Goal: Task Accomplishment & Management: Manage account settings

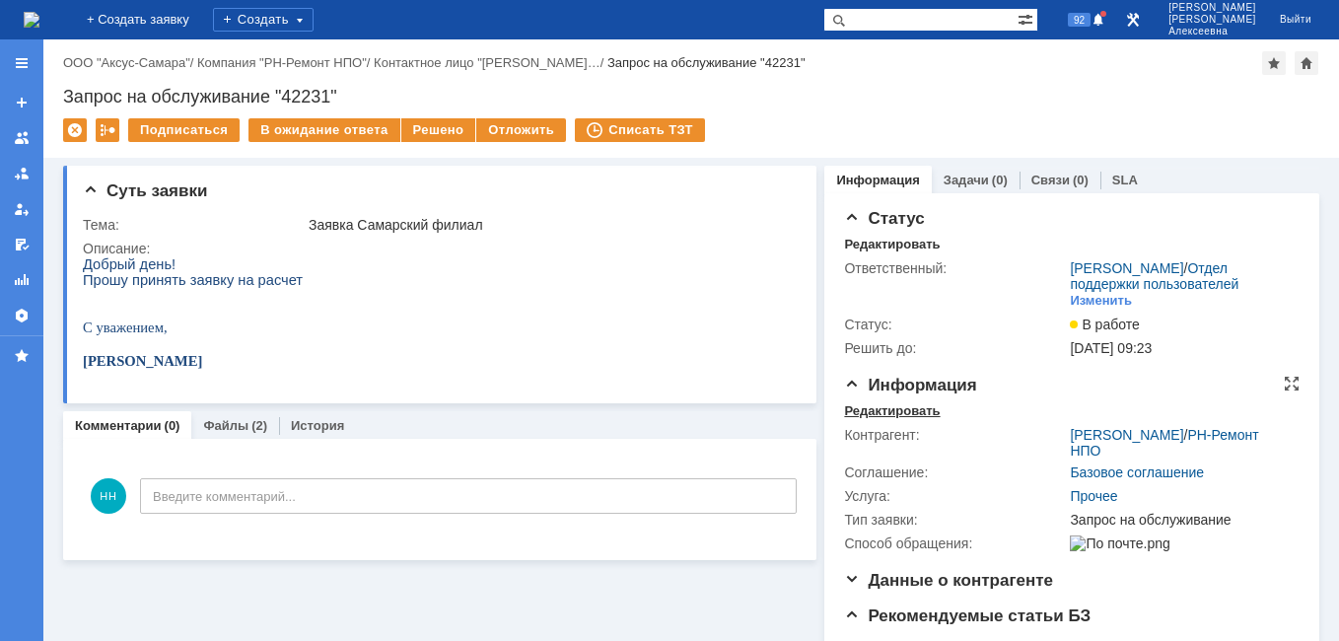
click at [862, 419] on div "Редактировать" at bounding box center [892, 411] width 96 height 16
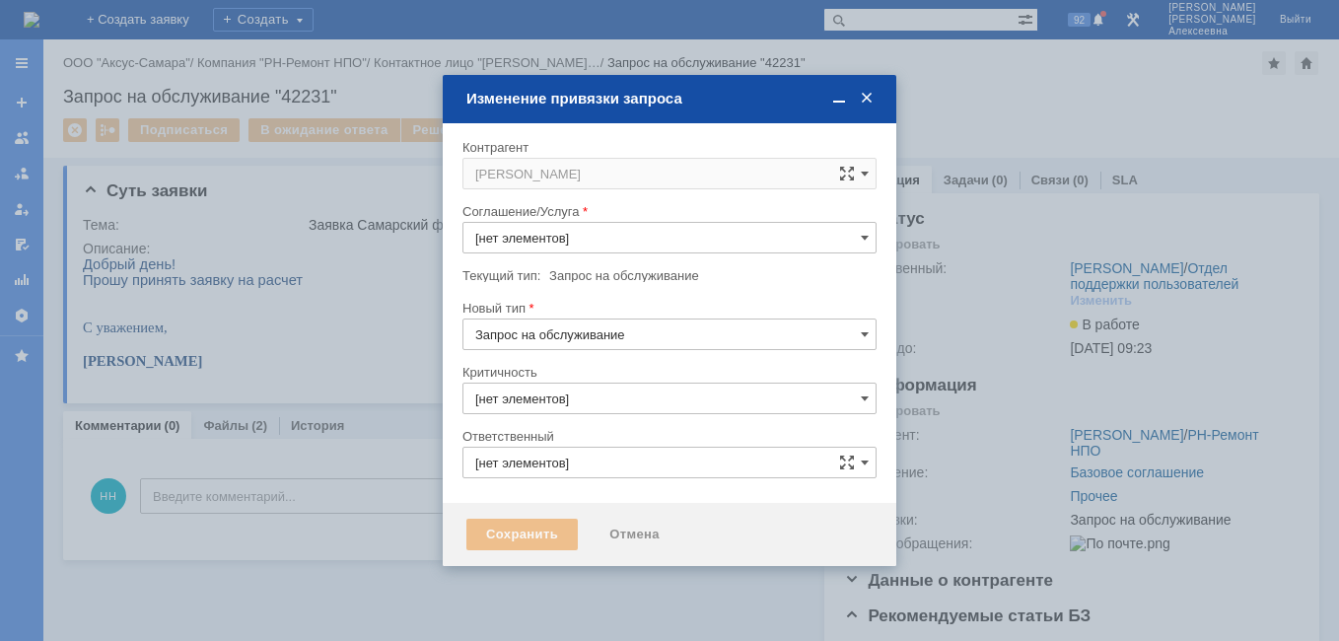
type input "Прочее"
type input "3. Низкая"
type input "[PERSON_NAME]"
type input "[не указано]"
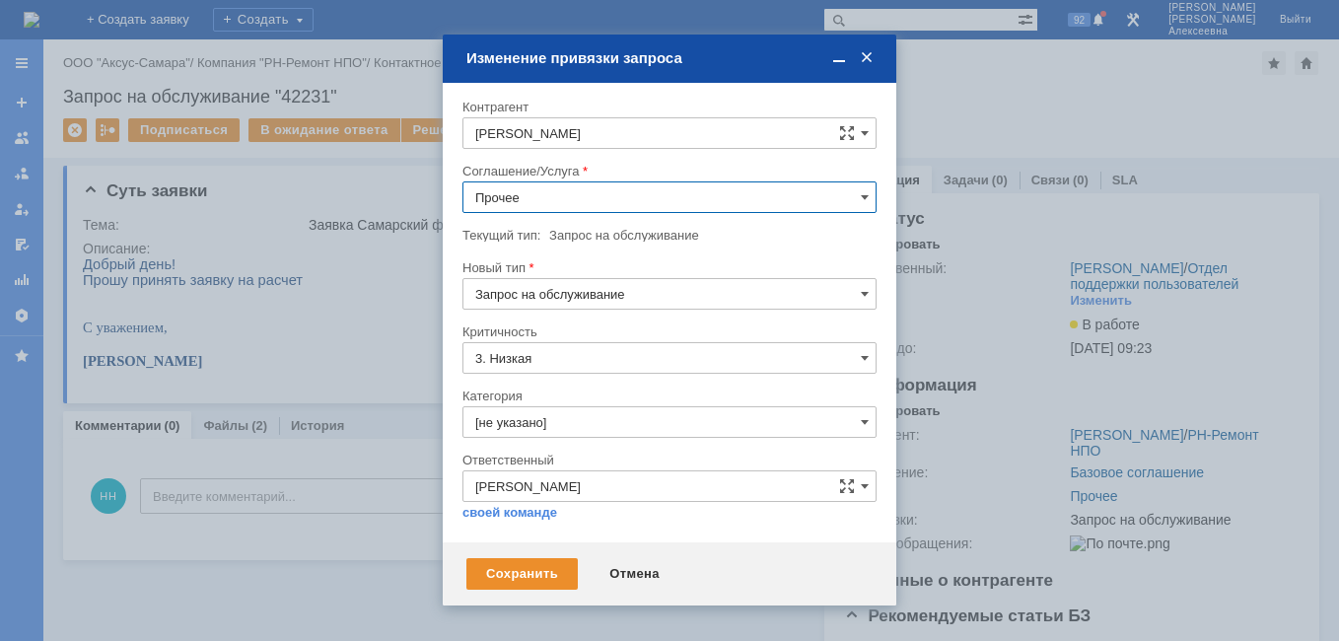
click at [855, 200] on input "Прочее" at bounding box center [669, 197] width 414 height 32
click at [599, 398] on span "Проектная деятельность" at bounding box center [669, 396] width 388 height 16
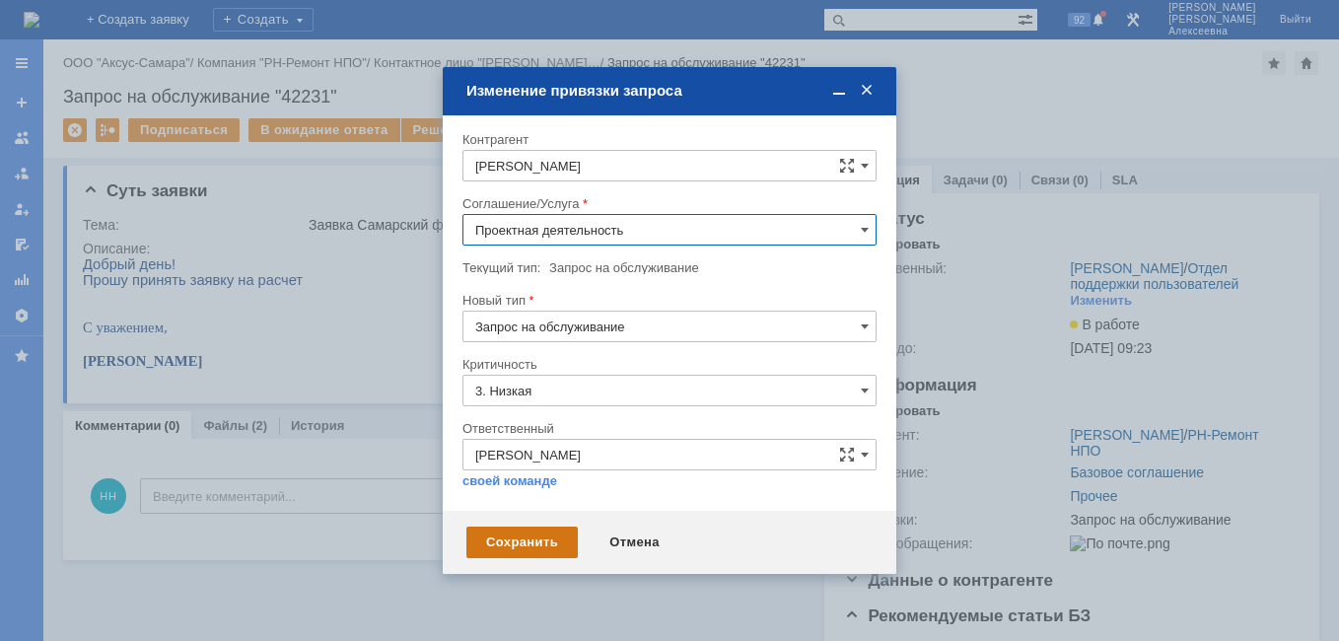
type input "Проектная деятельность"
click at [532, 540] on div "Сохранить" at bounding box center [521, 542] width 111 height 32
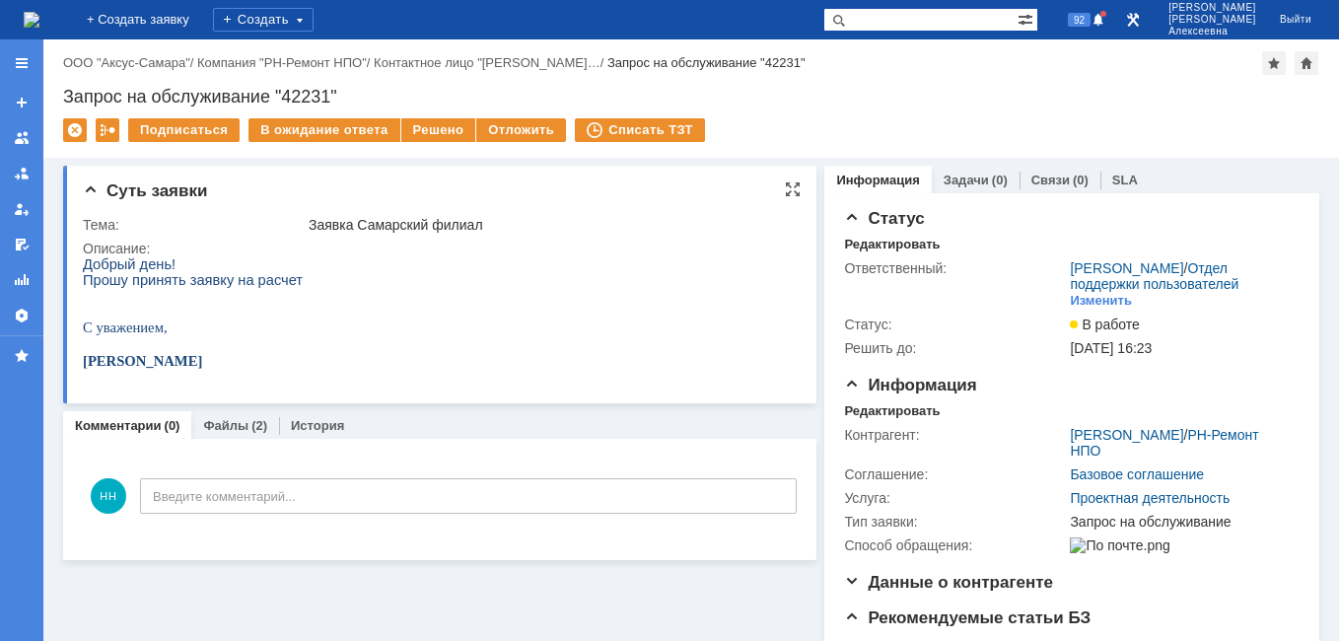
scroll to position [99, 0]
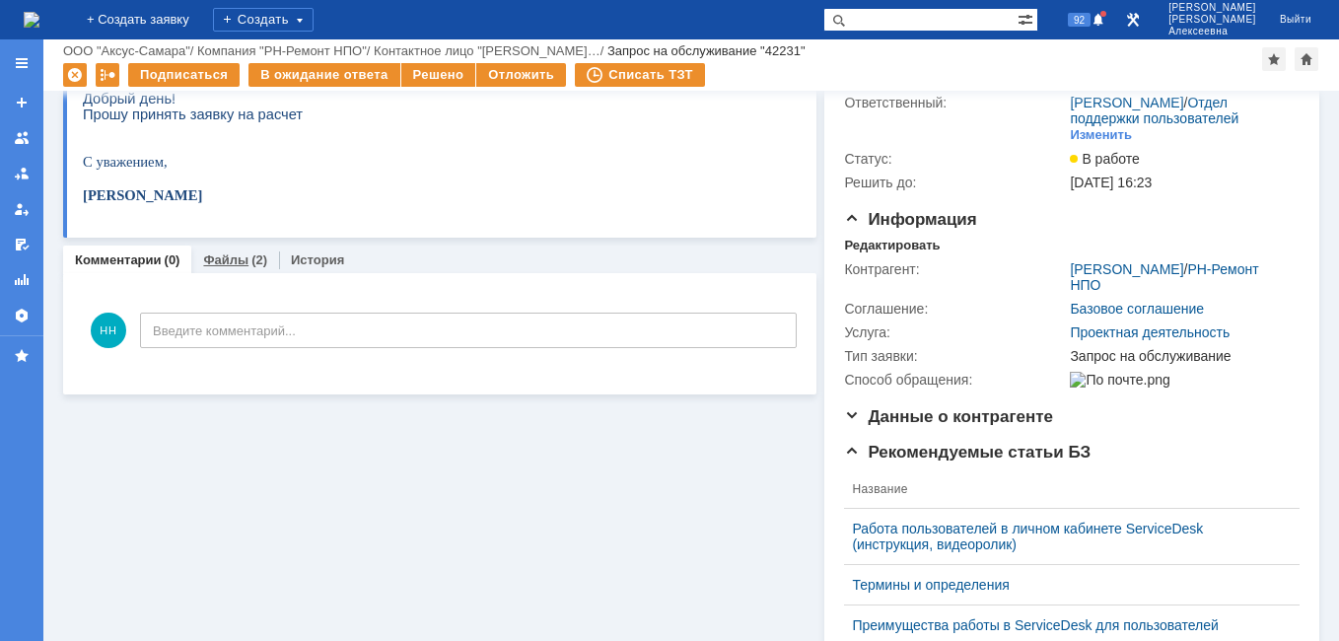
click at [234, 255] on link "Файлы" at bounding box center [225, 259] width 45 height 15
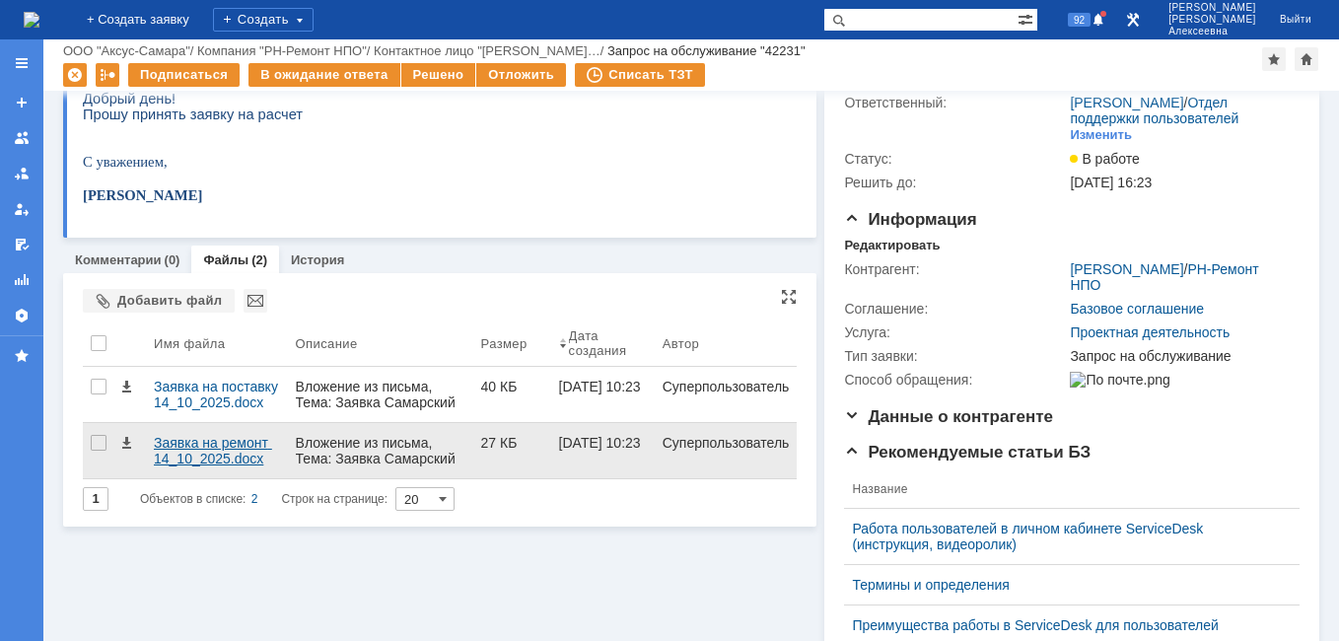
click at [239, 445] on div "Заявка на ремонт 14_10_2025.docx" at bounding box center [217, 451] width 126 height 32
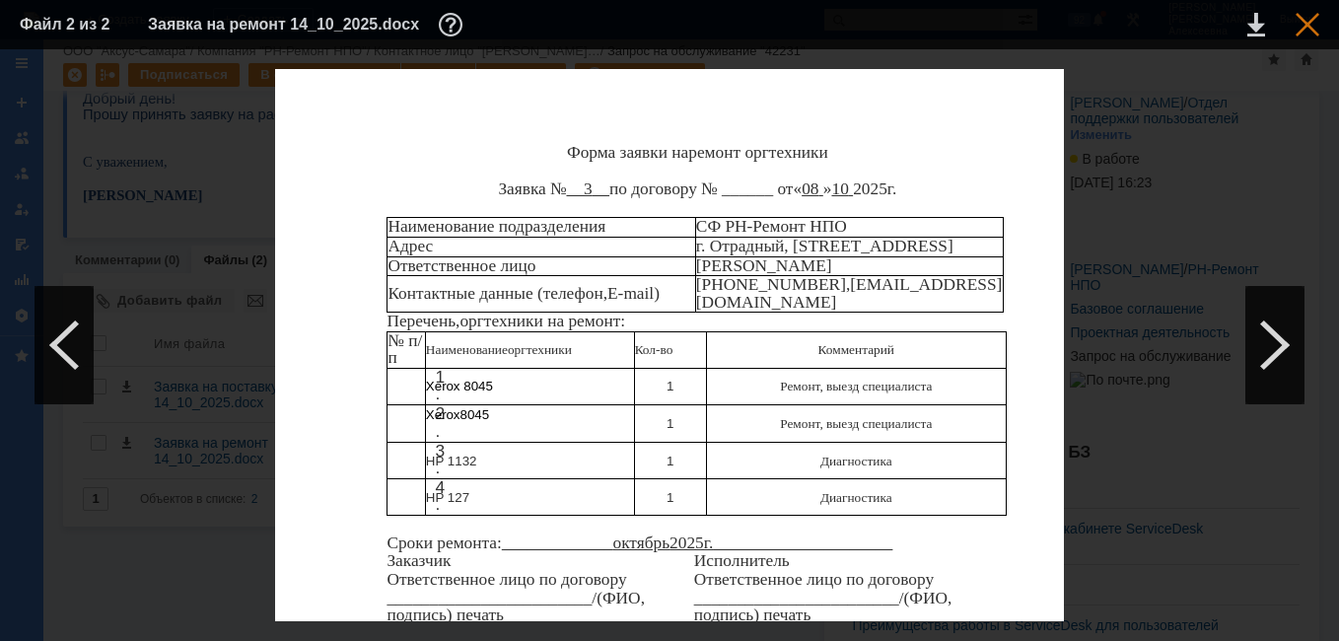
click at [1301, 19] on div at bounding box center [1307, 25] width 24 height 24
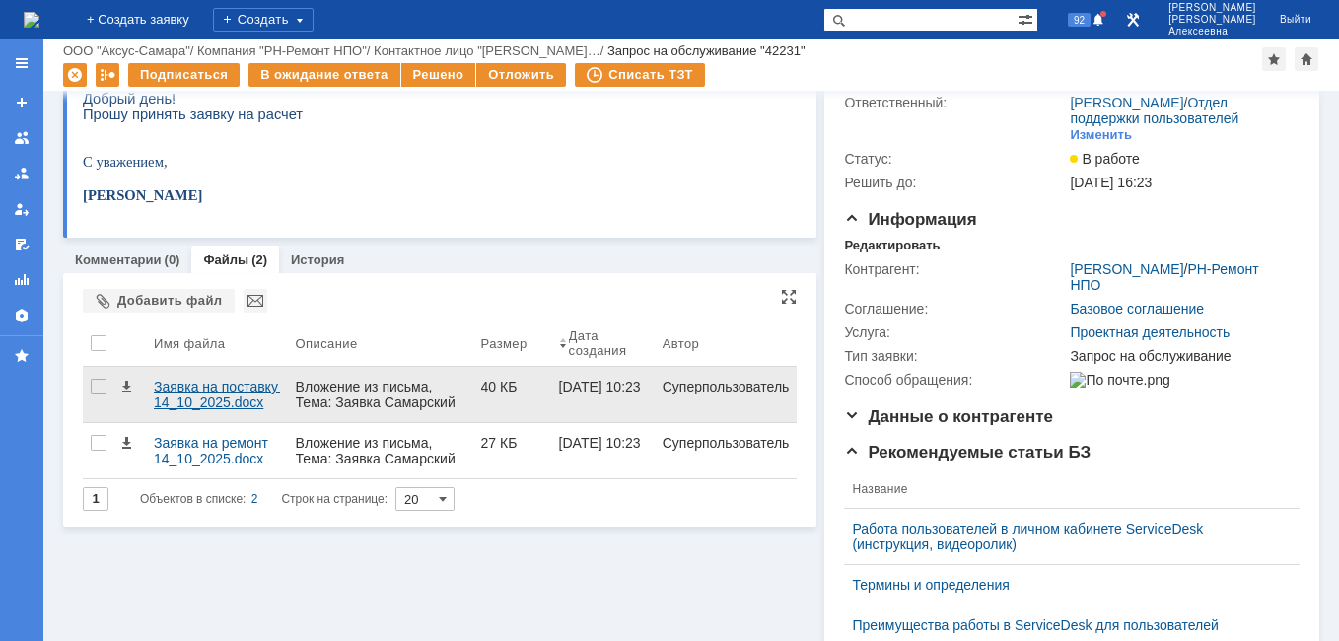
click at [194, 385] on div "Заявка на поставку 14_10_2025.docx" at bounding box center [217, 395] width 126 height 32
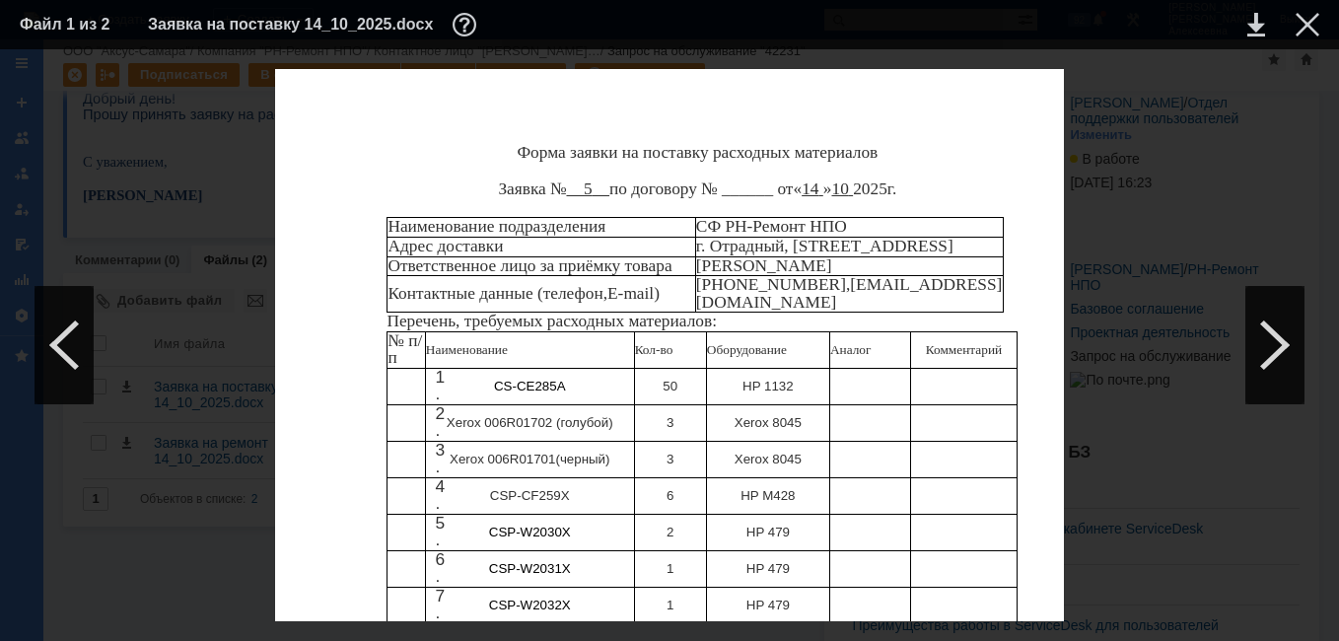
scroll to position [536, 0]
click at [1255, 27] on link at bounding box center [1256, 25] width 18 height 24
click at [1318, 32] on div at bounding box center [1307, 25] width 24 height 24
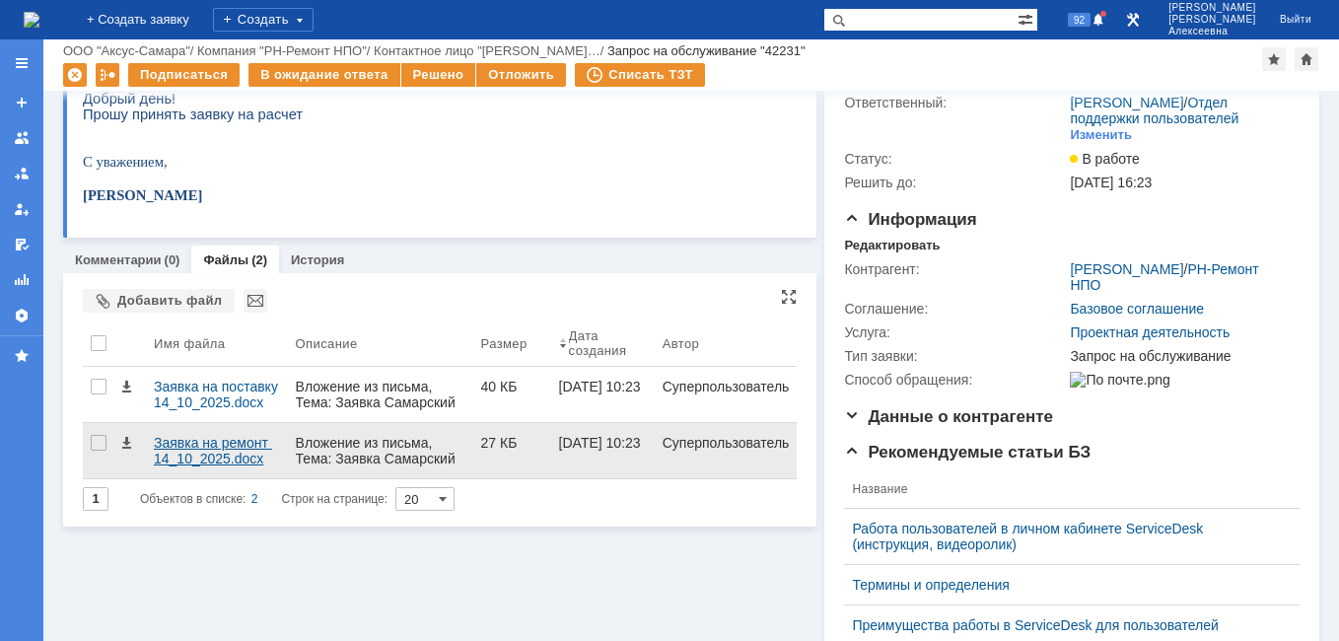
click at [205, 443] on div "Заявка на ремонт 14_10_2025.docx" at bounding box center [217, 451] width 126 height 32
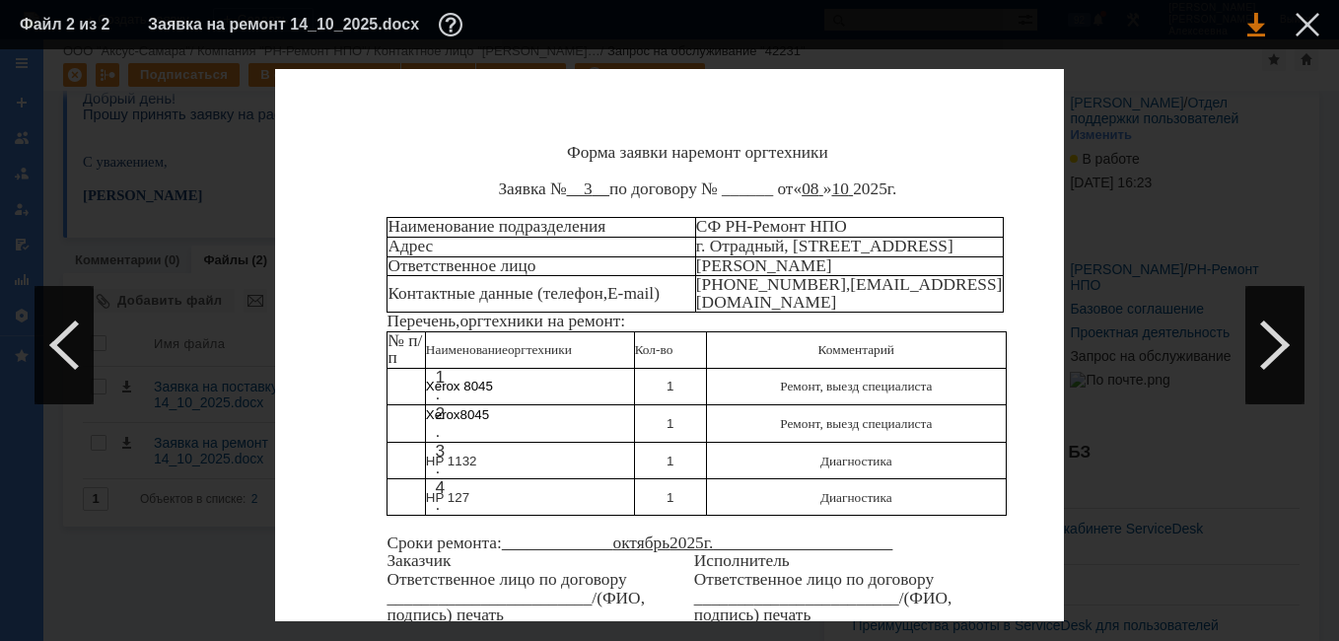
click at [1256, 21] on link at bounding box center [1256, 25] width 18 height 24
click at [1303, 25] on div at bounding box center [1307, 25] width 24 height 24
click at [1302, 29] on link "Выйти" at bounding box center [1295, 19] width 55 height 39
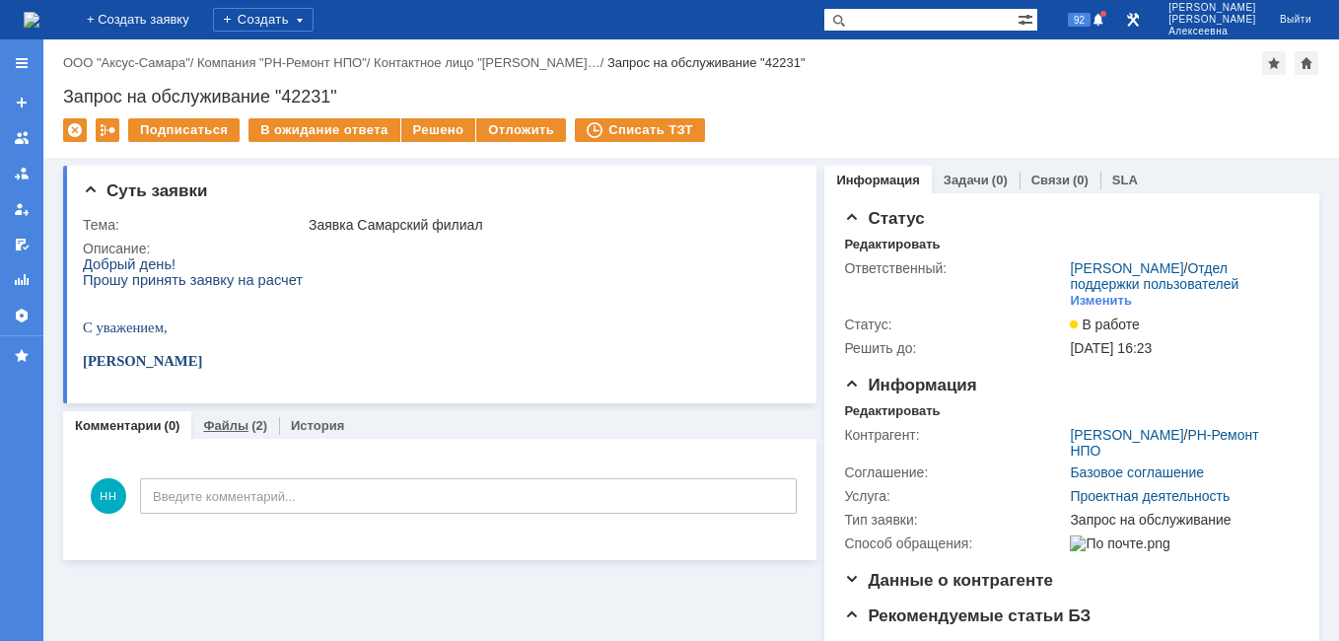
click at [228, 426] on link "Файлы" at bounding box center [225, 425] width 45 height 15
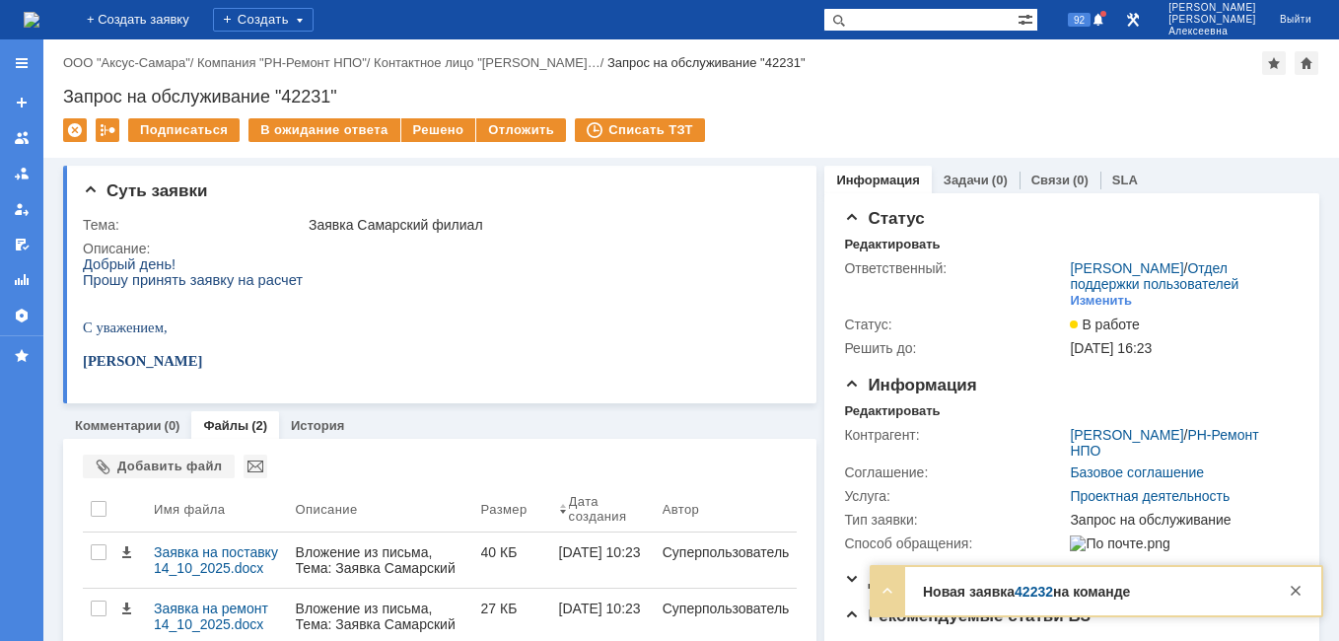
click at [37, 19] on img at bounding box center [32, 20] width 16 height 16
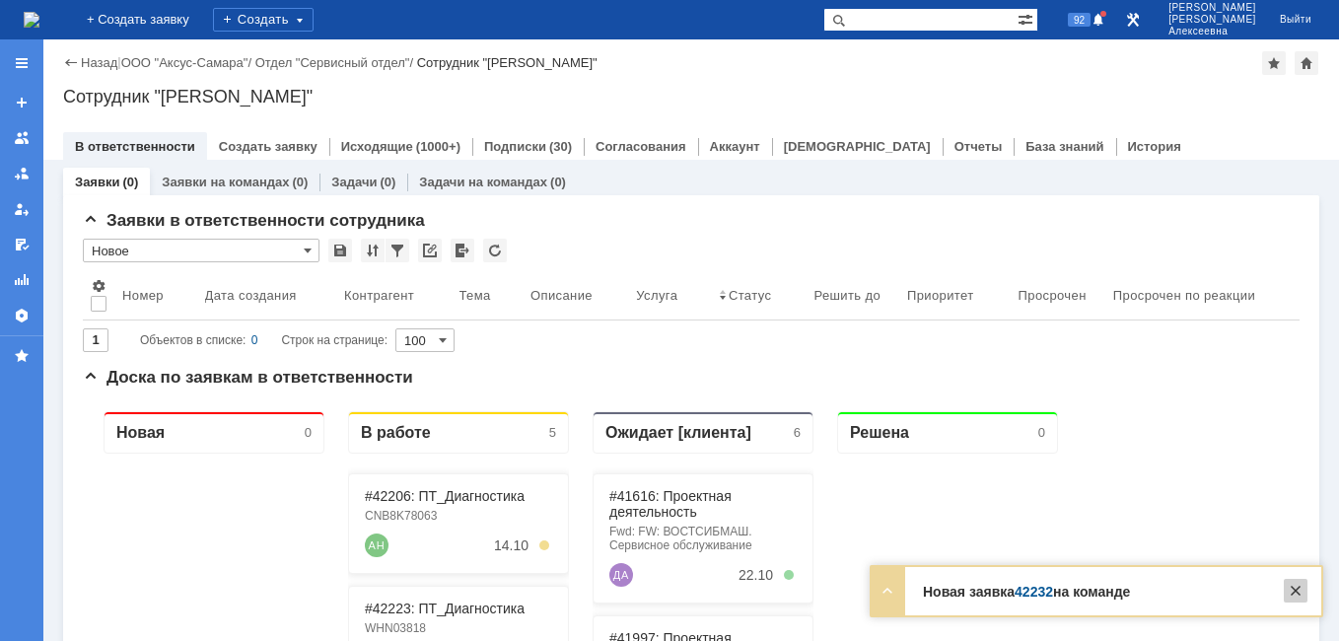
click at [1300, 587] on div at bounding box center [1296, 591] width 24 height 24
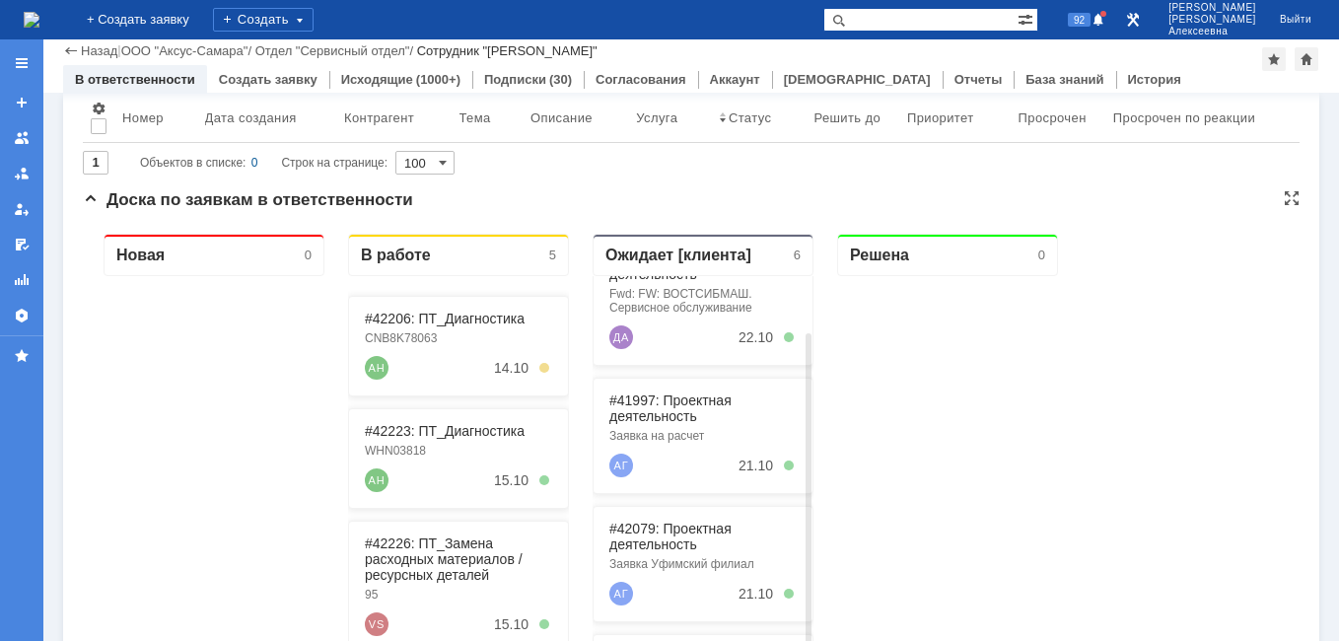
scroll to position [296, 0]
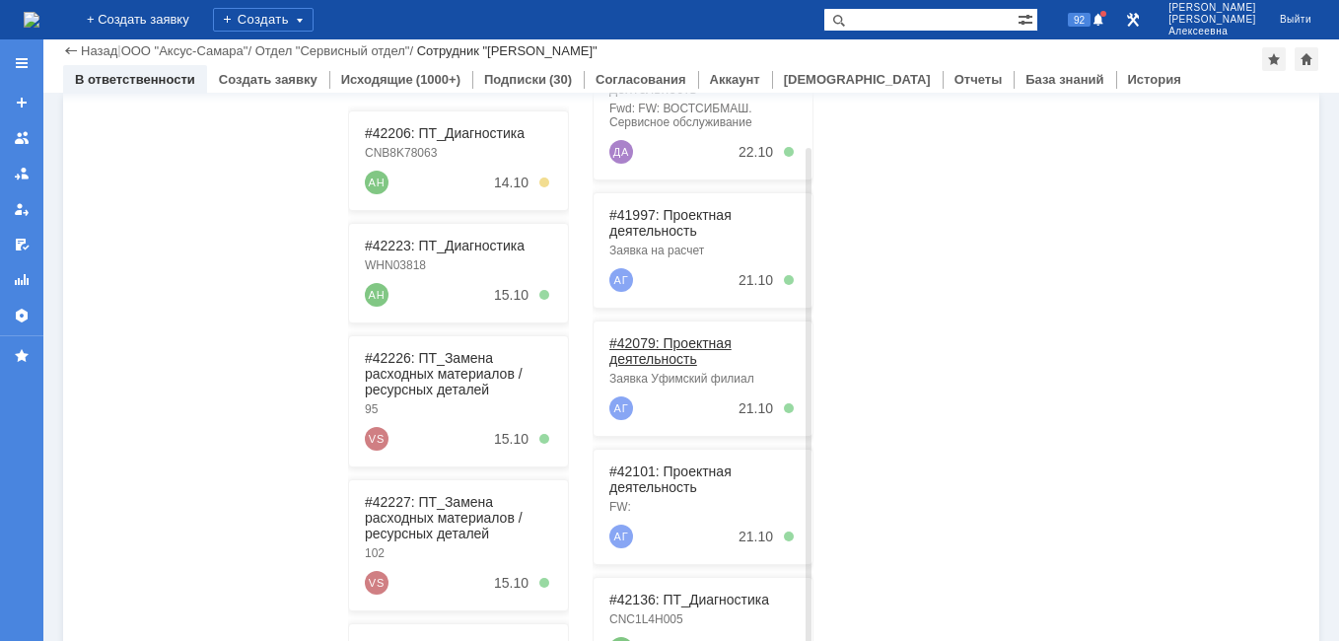
click at [683, 347] on link "#42079: Проектная деятельность" at bounding box center [670, 351] width 122 height 32
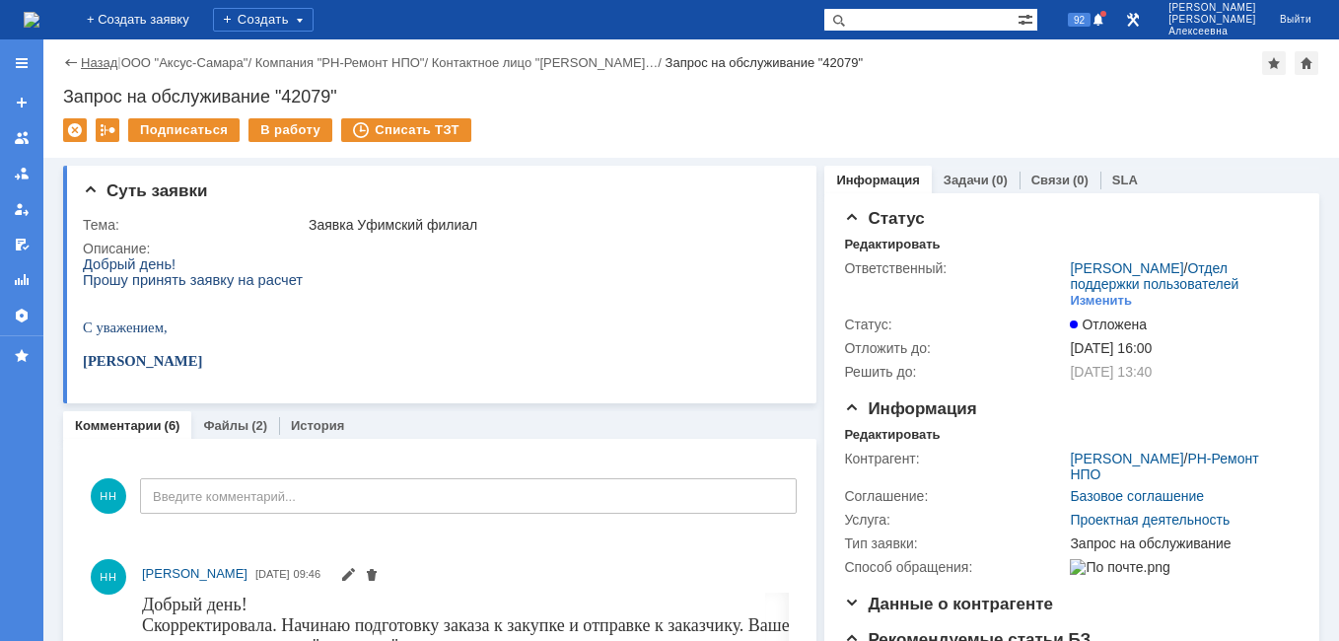
click at [89, 64] on link "Назад" at bounding box center [99, 62] width 36 height 15
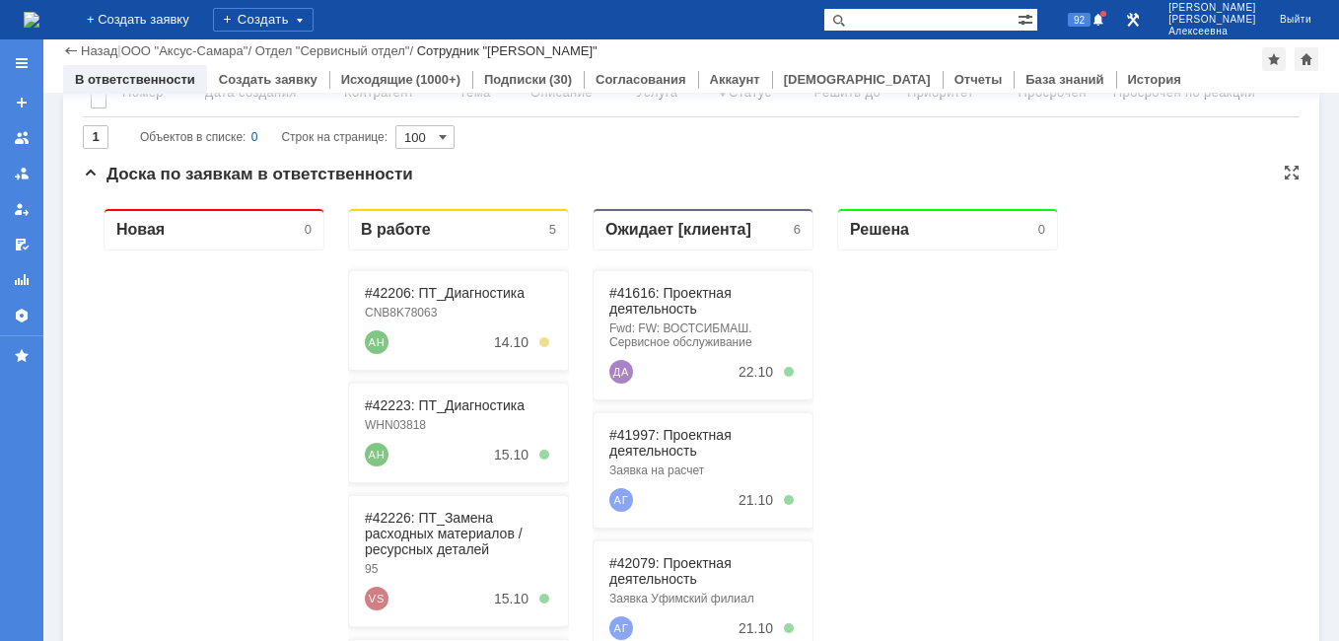
scroll to position [197, 0]
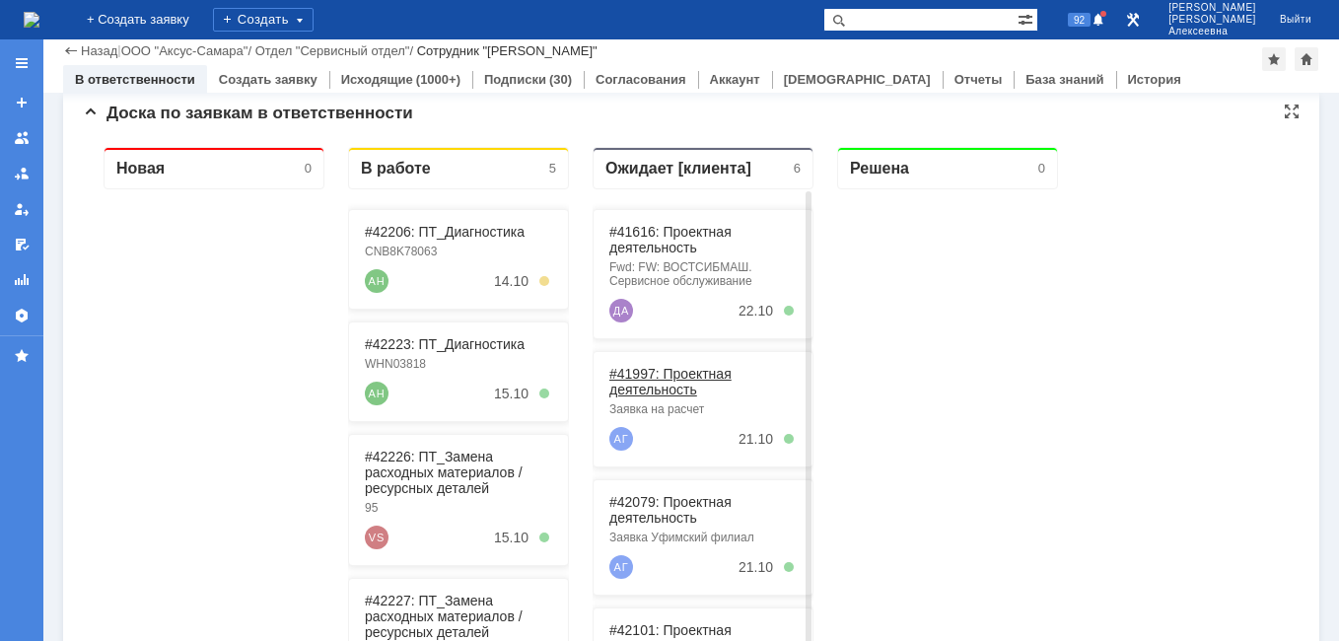
click at [679, 389] on link "#41997: Проектная деятельность" at bounding box center [670, 382] width 122 height 32
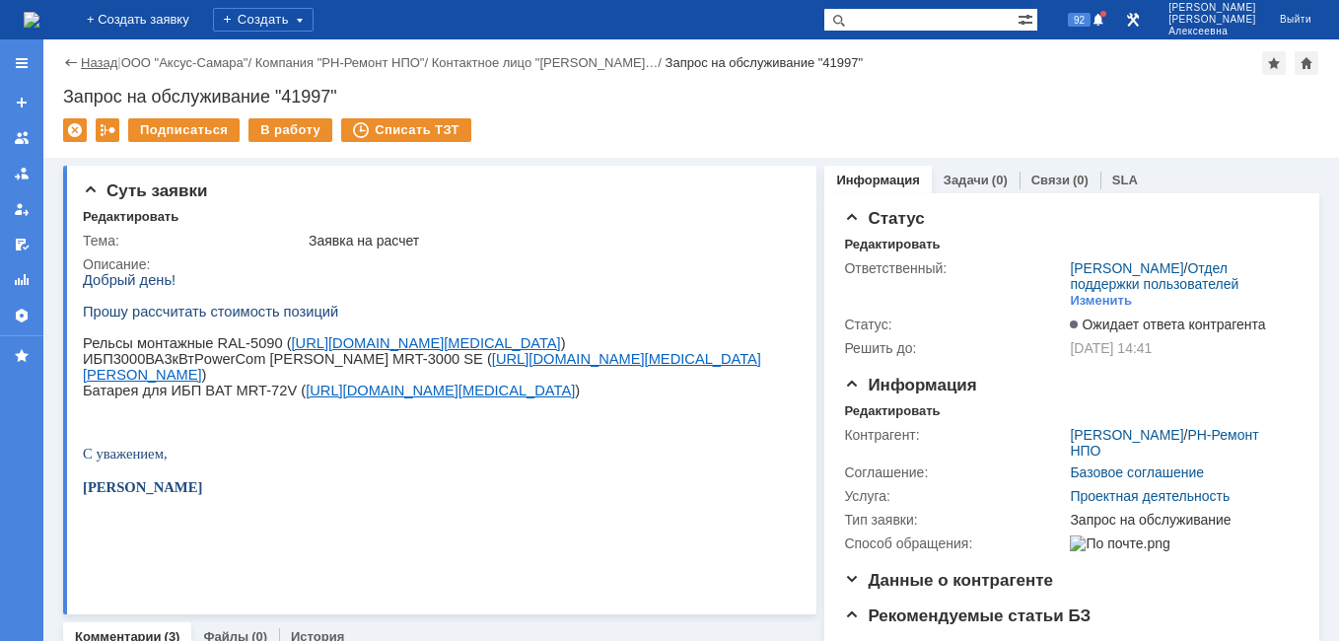
click at [93, 65] on link "Назад" at bounding box center [99, 62] width 36 height 15
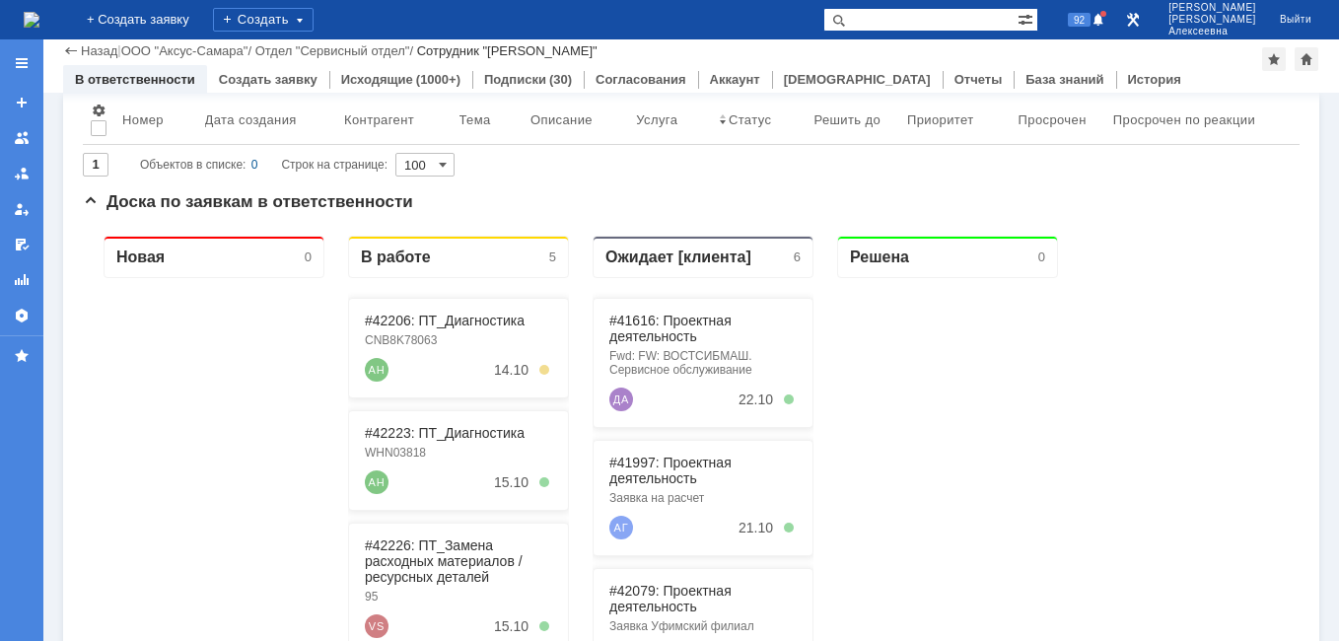
scroll to position [296, 0]
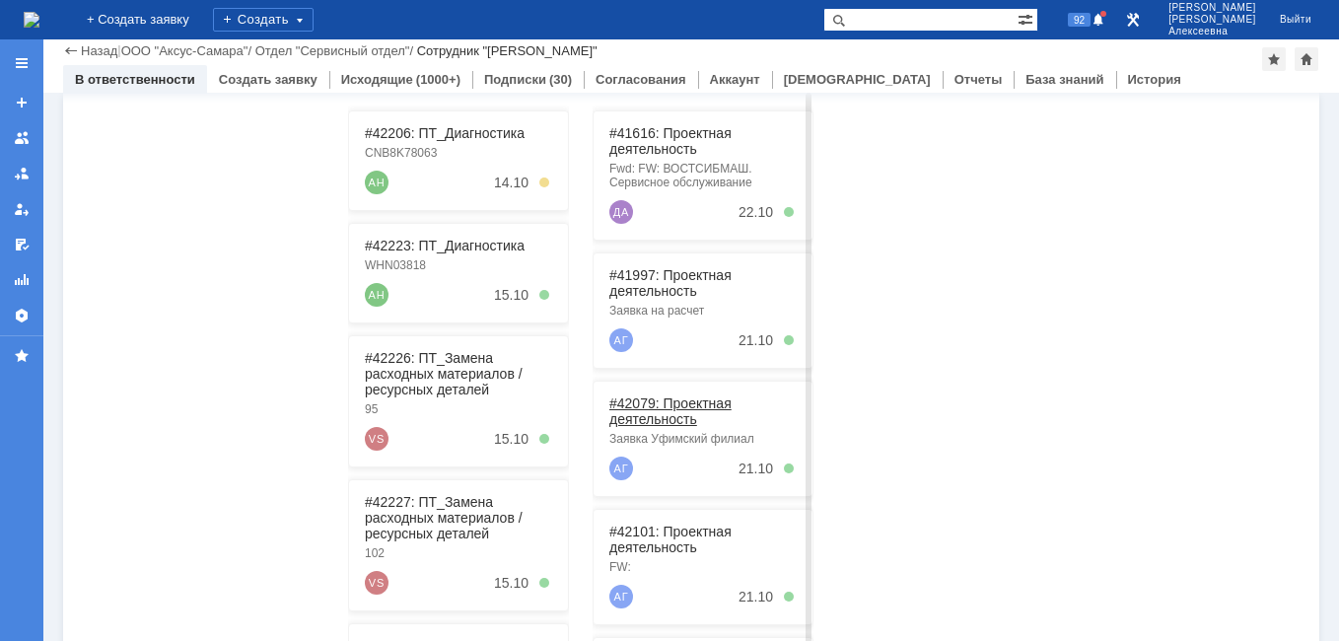
click at [679, 414] on link "#42079: Проектная деятельность" at bounding box center [670, 411] width 122 height 32
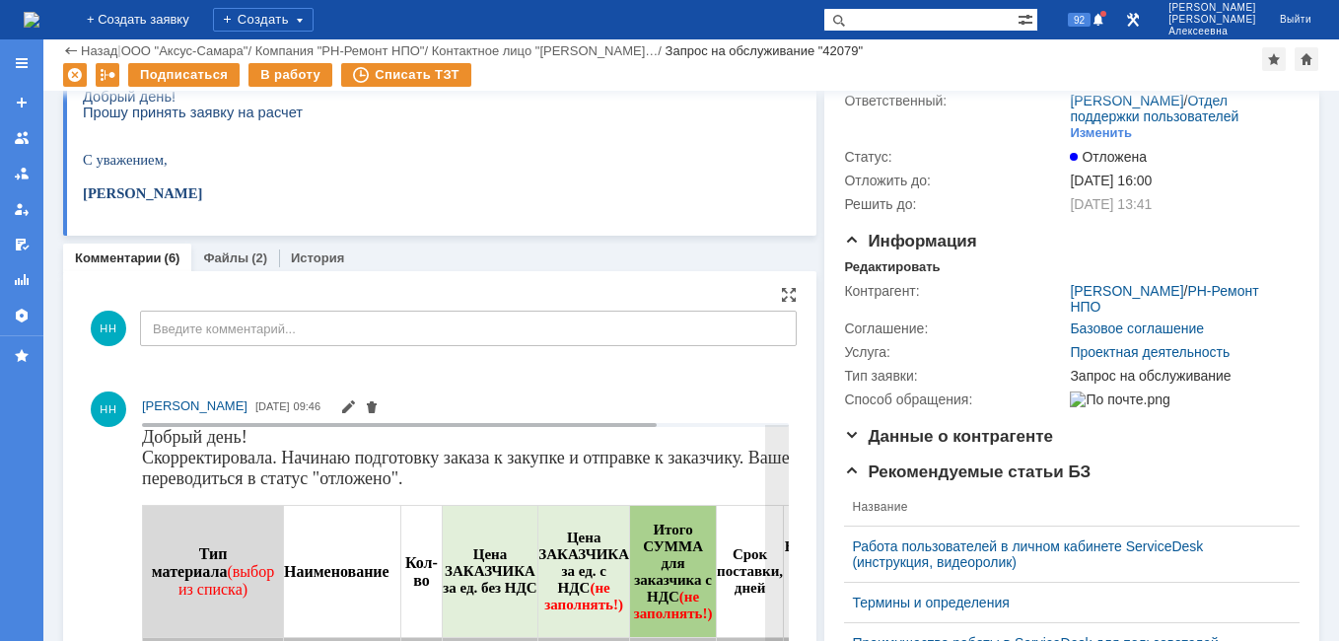
scroll to position [99, 0]
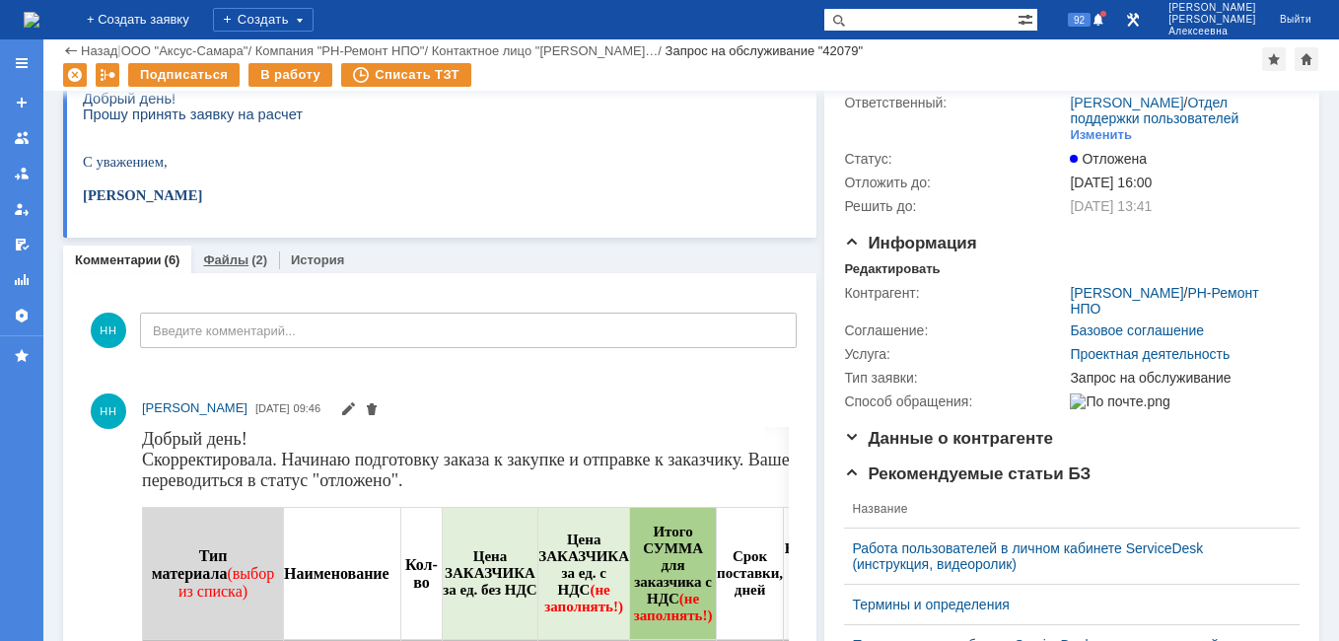
click at [208, 254] on link "Файлы" at bounding box center [225, 259] width 45 height 15
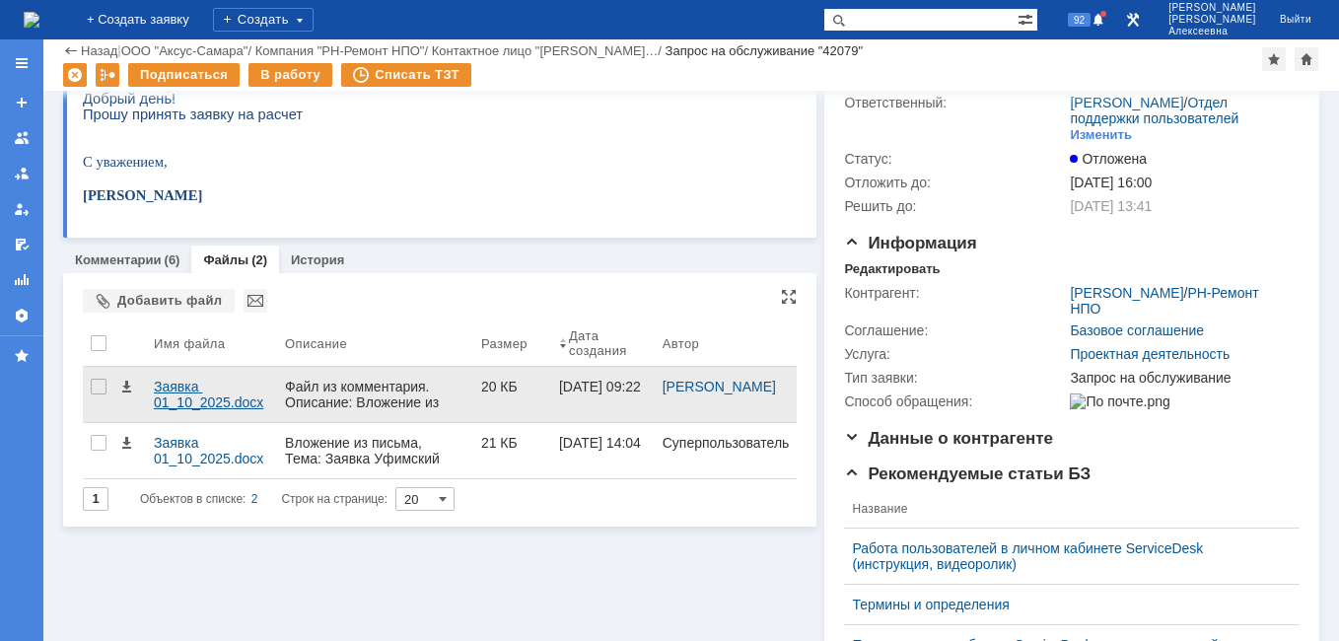
click at [179, 388] on div "Заявка 01_10_2025.docx" at bounding box center [211, 395] width 115 height 32
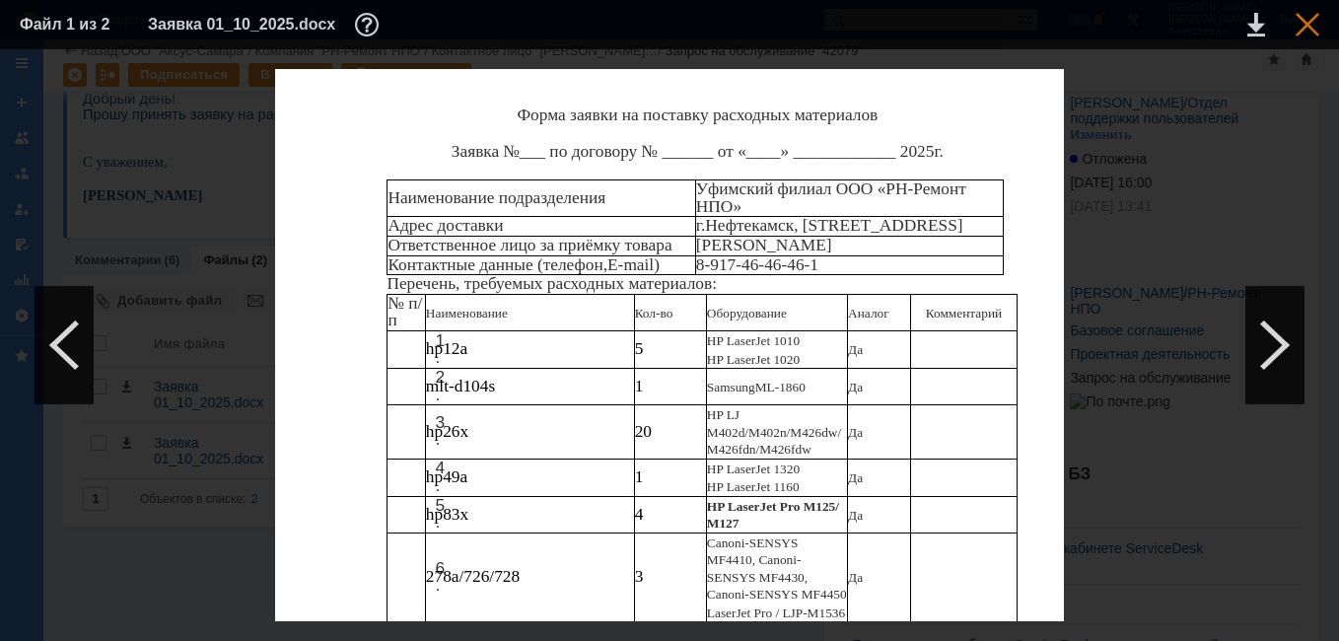
click at [1315, 16] on div at bounding box center [1307, 25] width 24 height 24
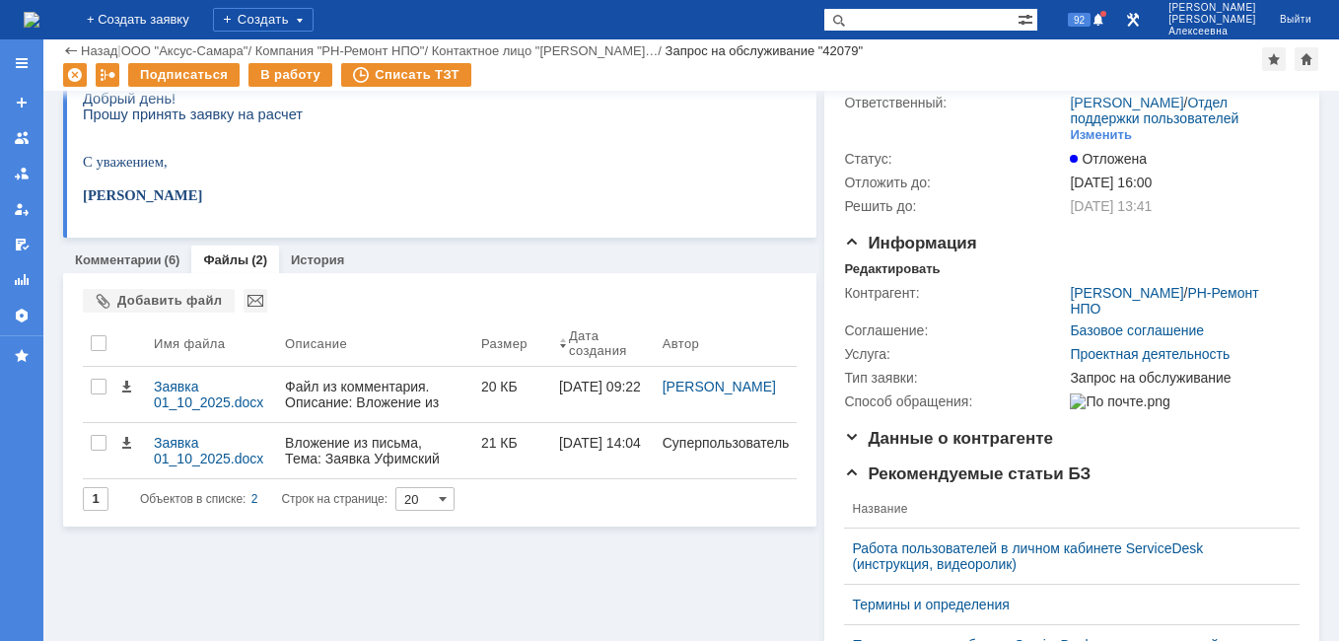
click at [39, 21] on img at bounding box center [32, 20] width 16 height 16
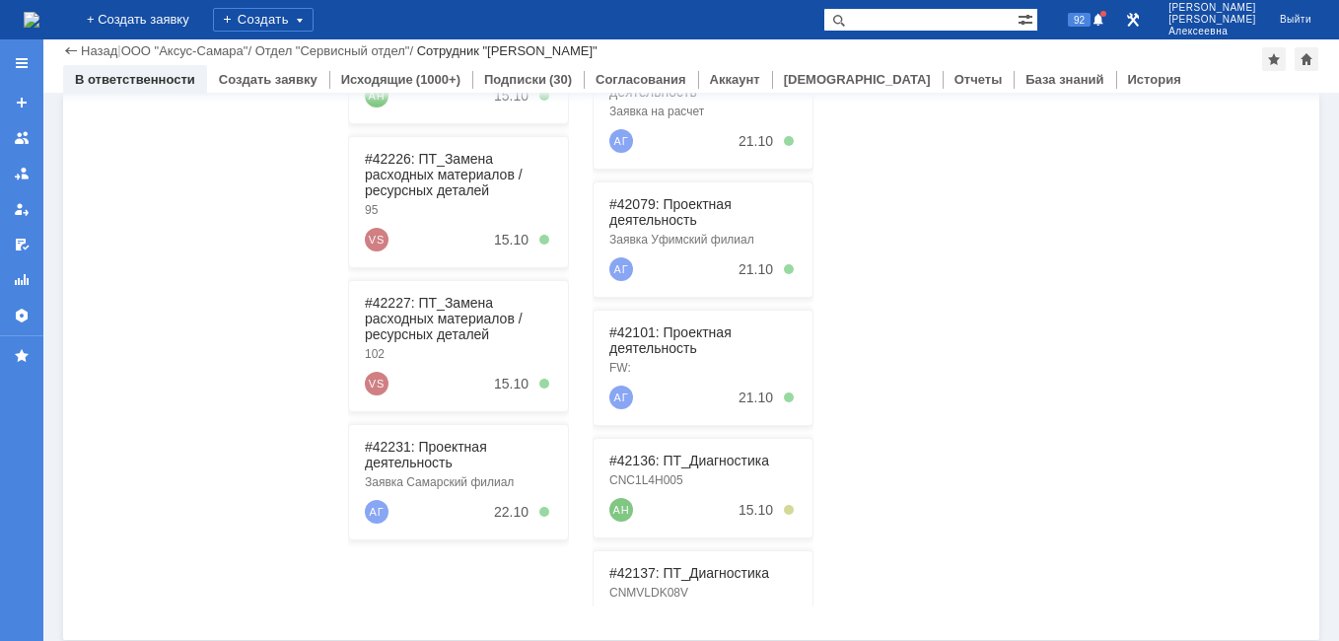
scroll to position [503, 0]
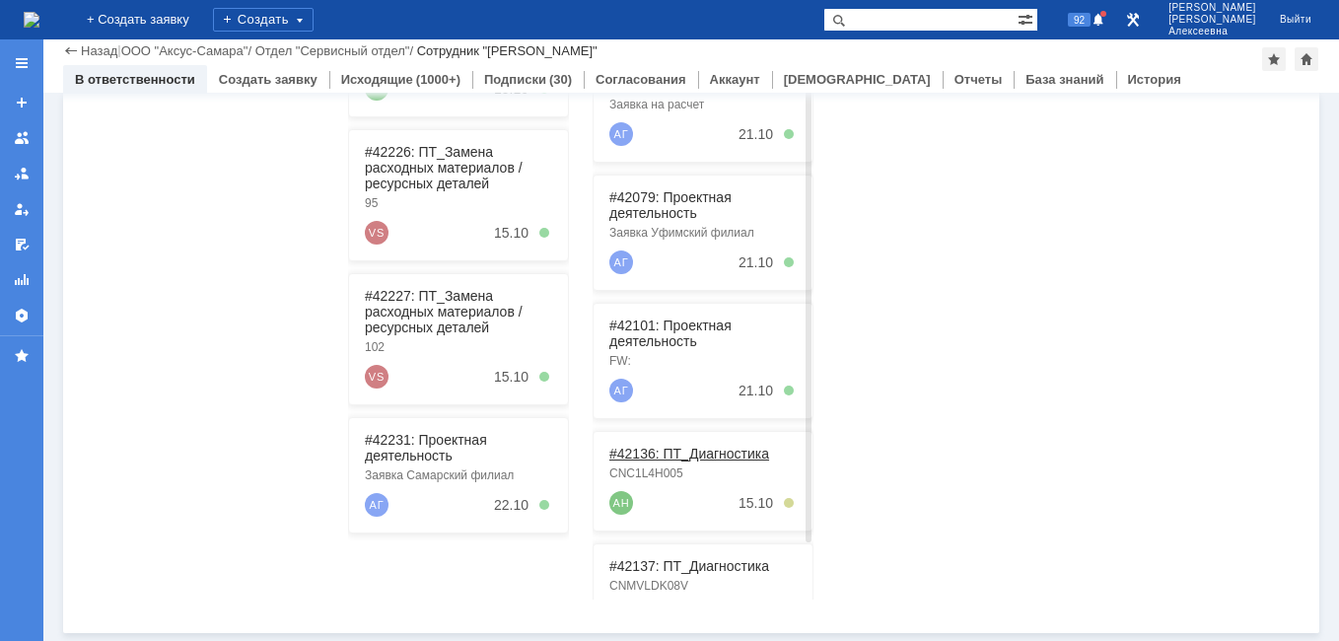
click at [675, 456] on link "#42136: ПТ_Диагностика" at bounding box center [689, 454] width 160 height 16
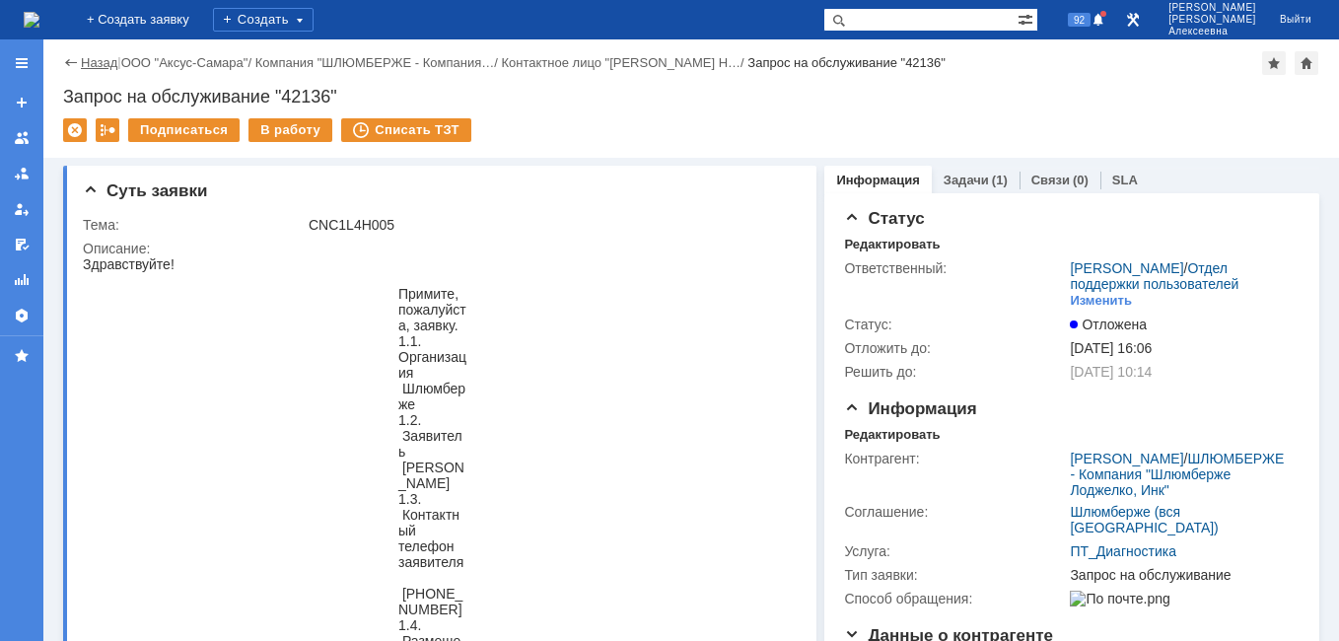
click at [83, 61] on link "Назад" at bounding box center [99, 62] width 36 height 15
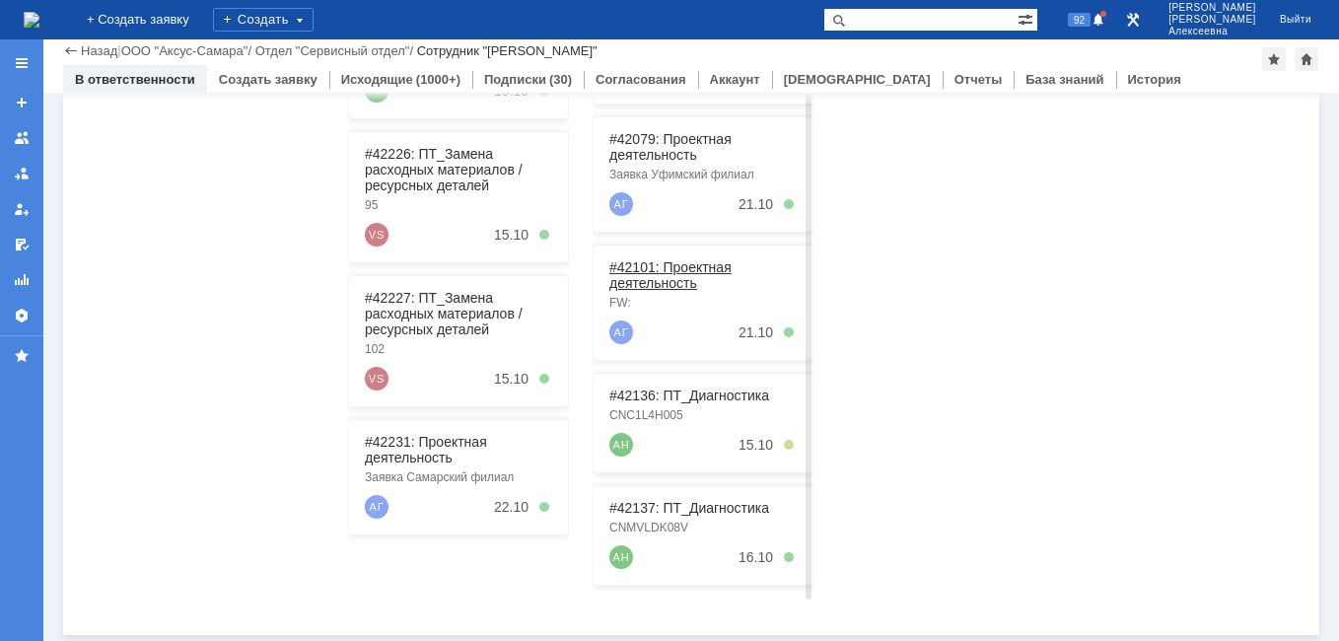
scroll to position [503, 0]
click at [681, 508] on link "#42137: ПТ_Диагностика" at bounding box center [689, 506] width 160 height 16
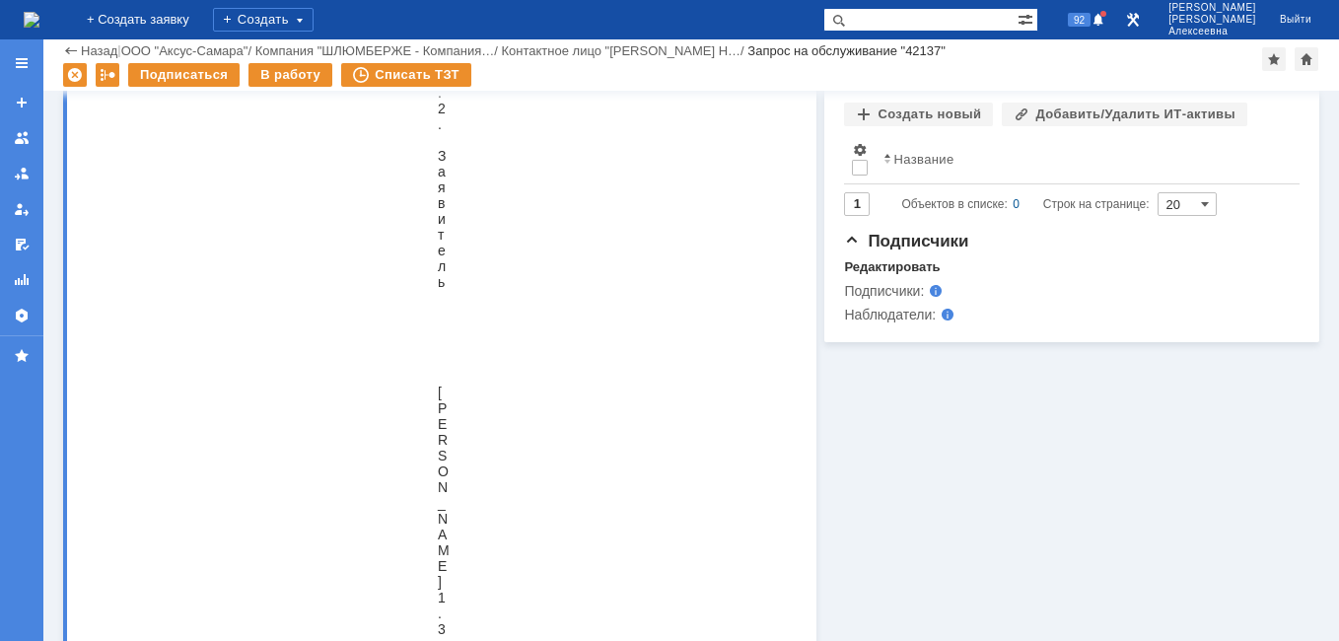
scroll to position [1479, 0]
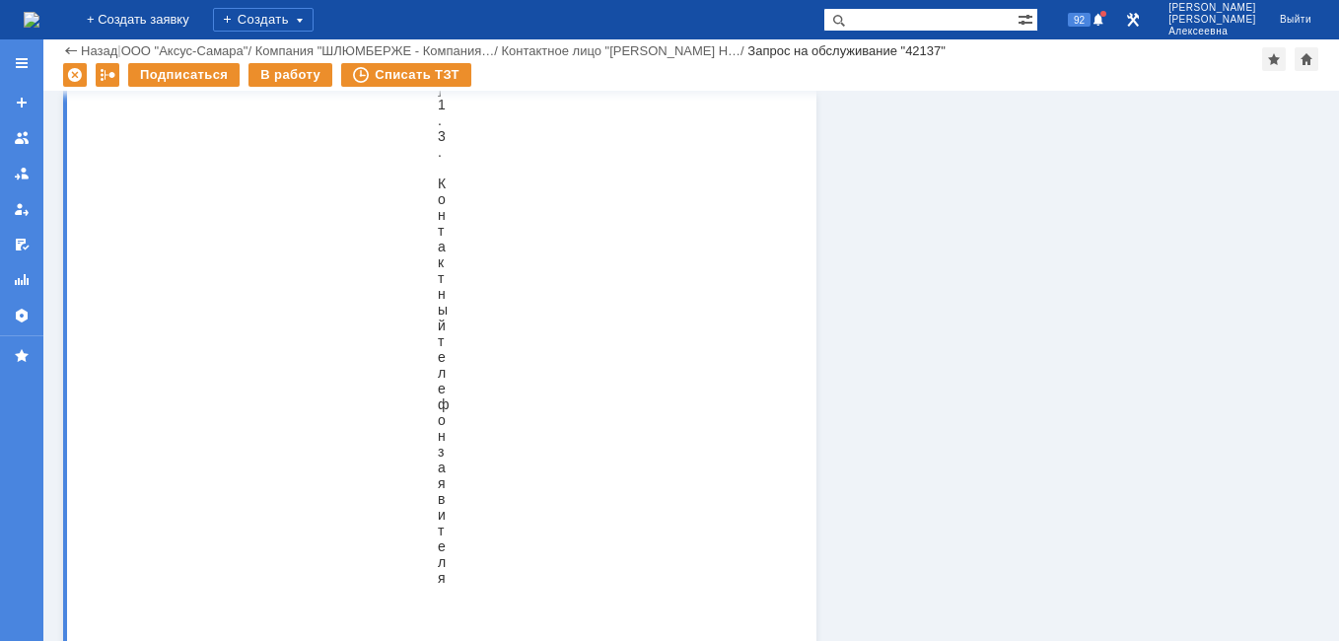
click at [39, 28] on img at bounding box center [32, 20] width 16 height 16
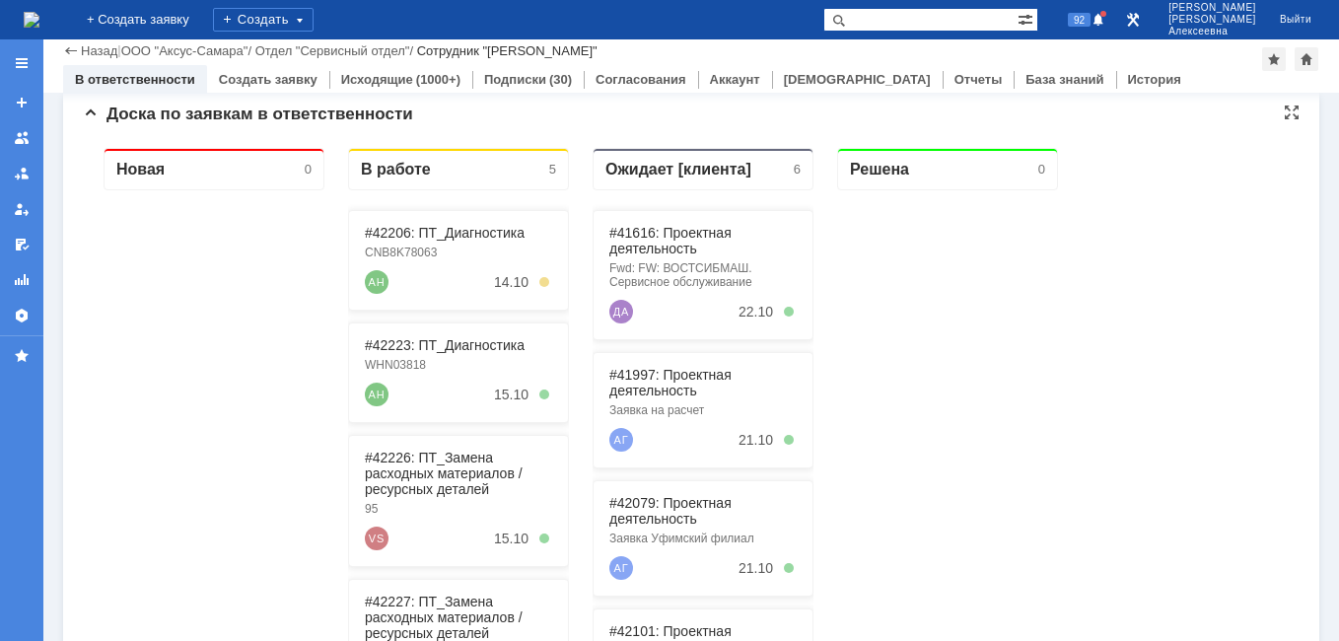
scroll to position [10, 0]
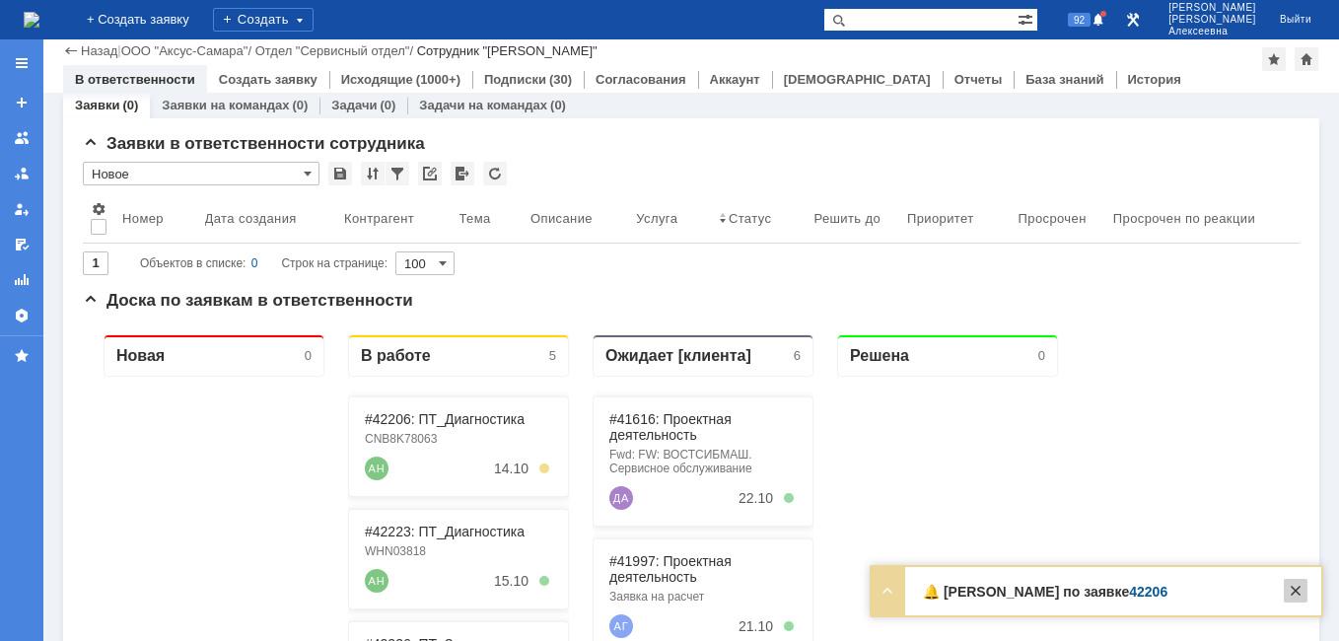
click at [1301, 584] on div at bounding box center [1296, 591] width 24 height 24
